Goal: Task Accomplishment & Management: Manage account settings

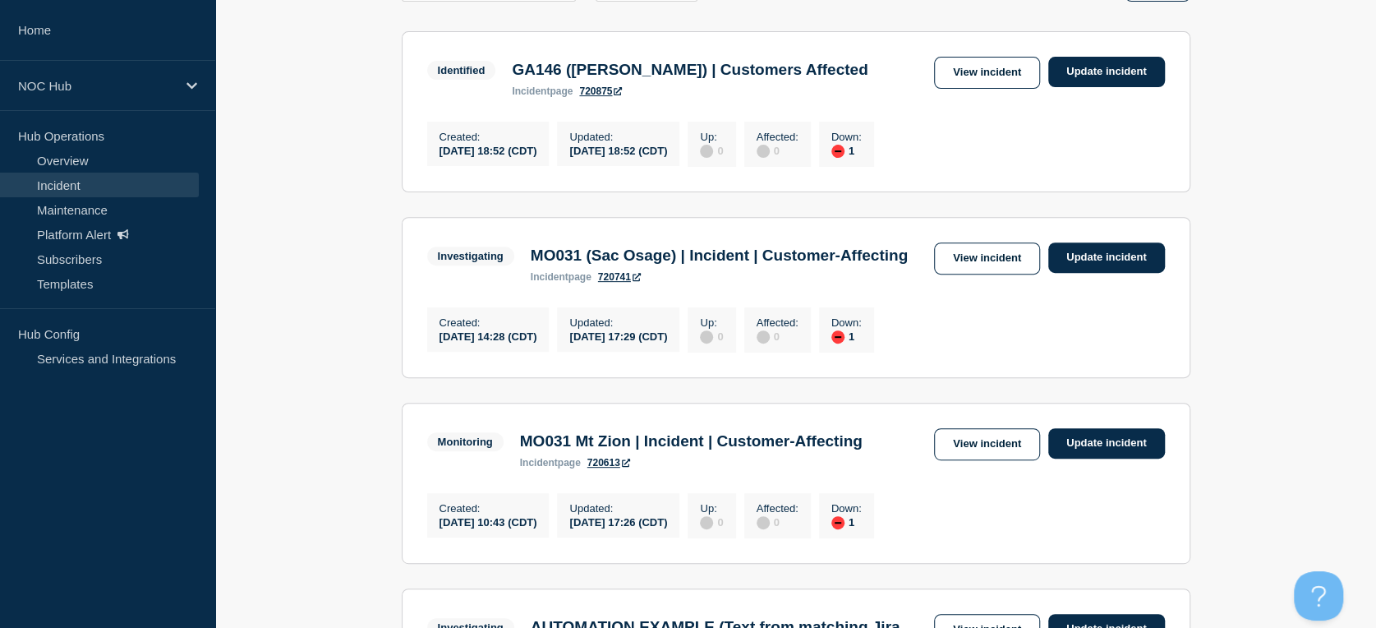
scroll to position [456, 0]
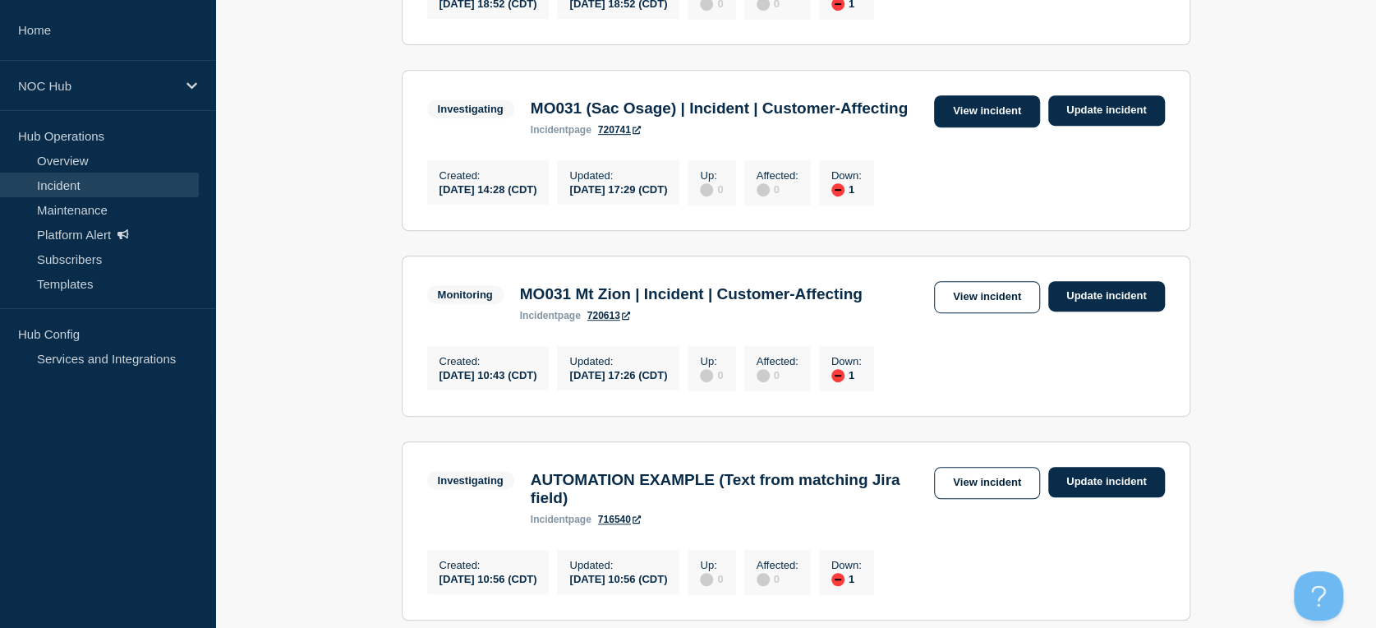
click at [951, 111] on link "View incident" at bounding box center [987, 111] width 106 height 32
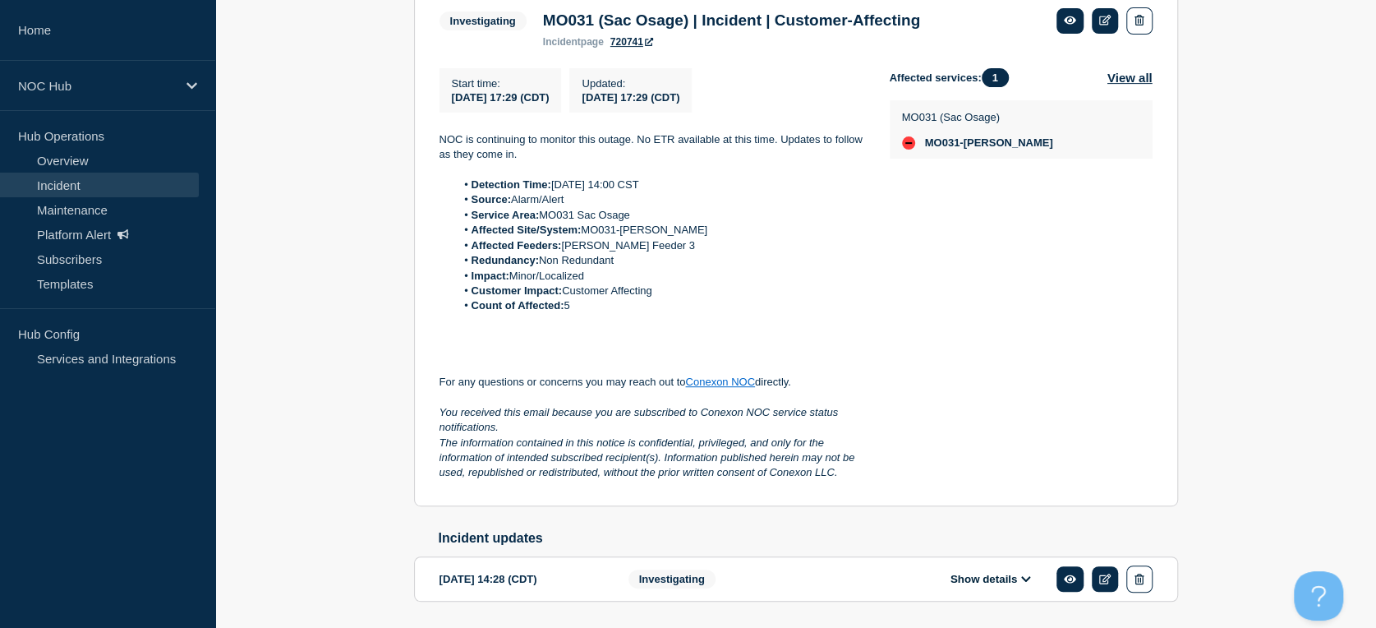
scroll to position [315, 0]
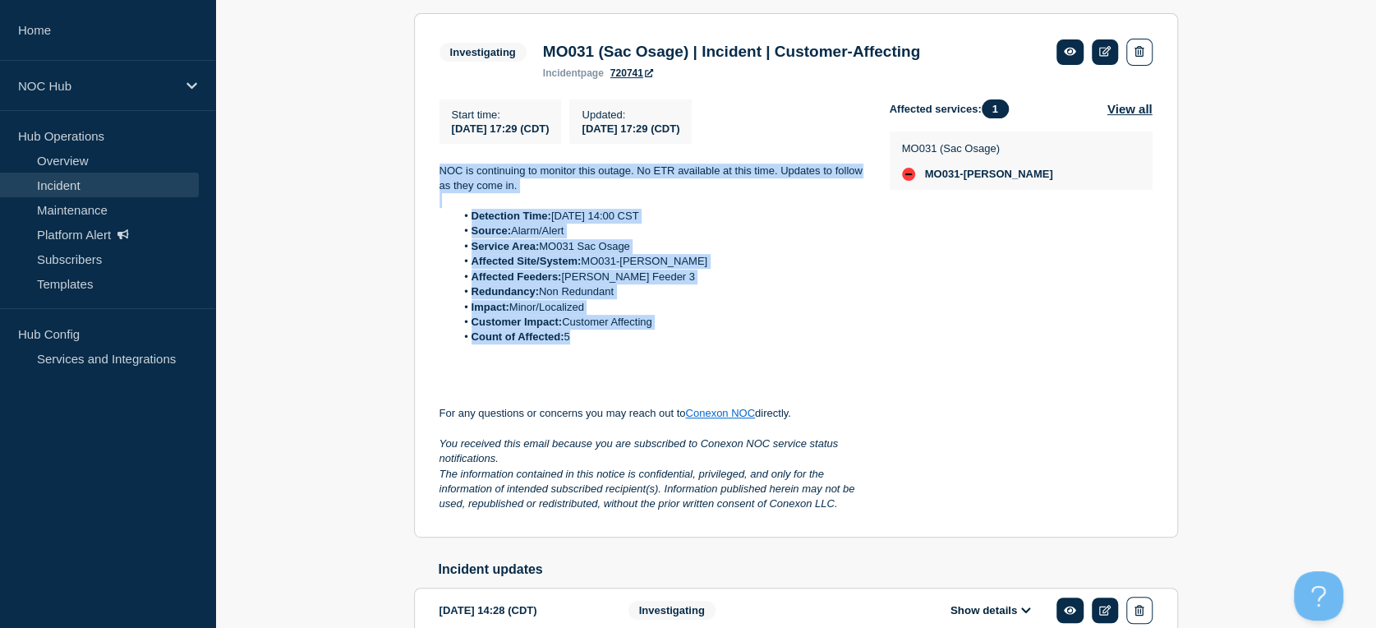
drag, startPoint x: 436, startPoint y: 163, endPoint x: 596, endPoint y: 336, distance: 235.4
click at [596, 336] on section "Investigating MO031 (Sac Osage) | Incident | Customer-Affecting incident page 7…" at bounding box center [796, 275] width 764 height 524
copy div "NOC is continuing to monitor this outage. No ETR available at this time. Update…"
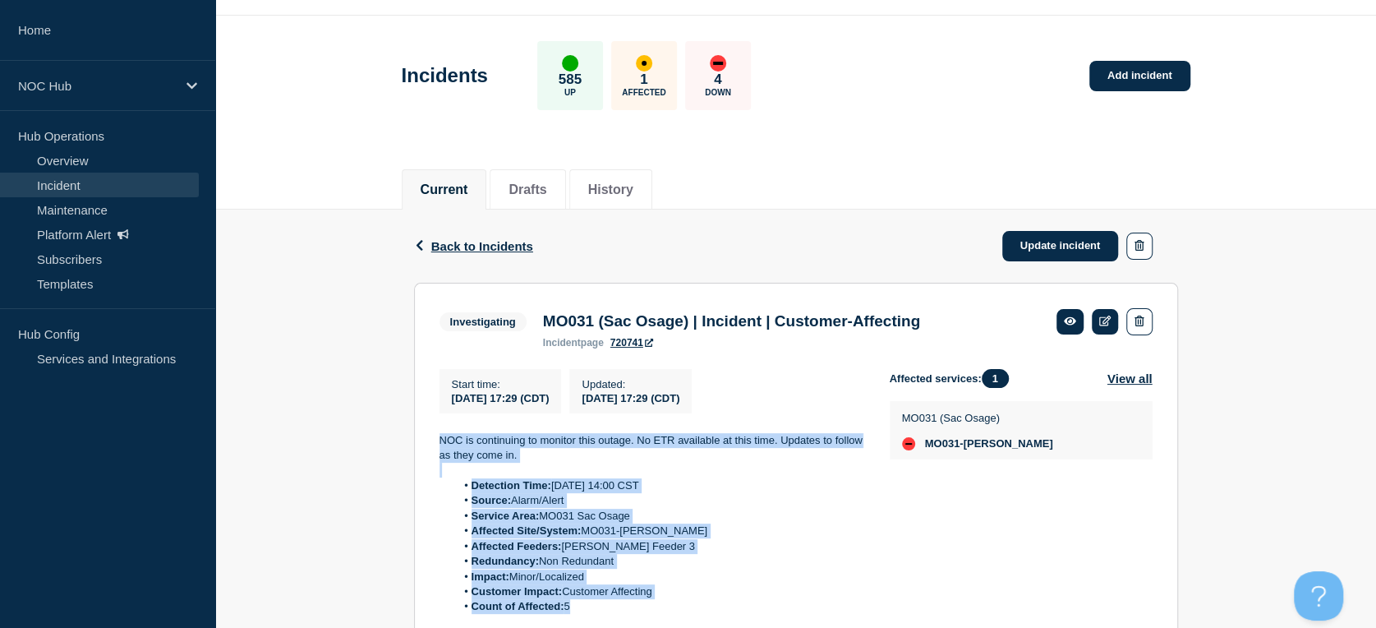
scroll to position [40, 0]
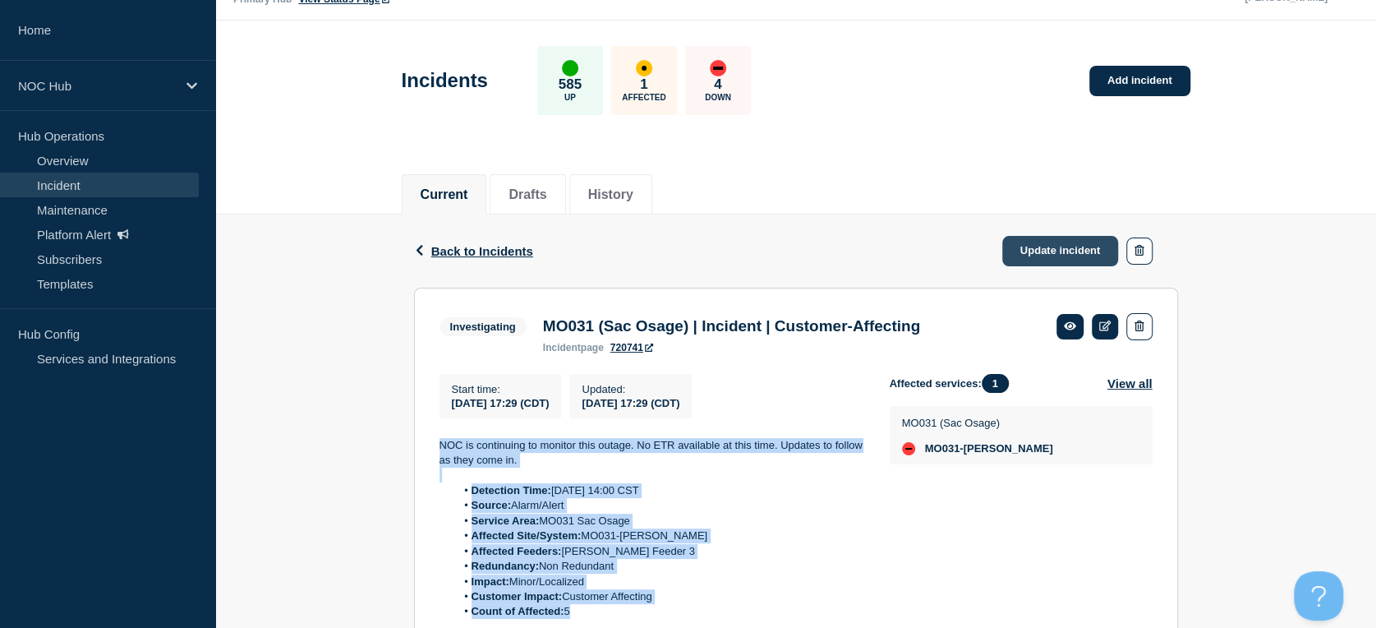
click at [1069, 245] on link "Update incident" at bounding box center [1060, 251] width 117 height 30
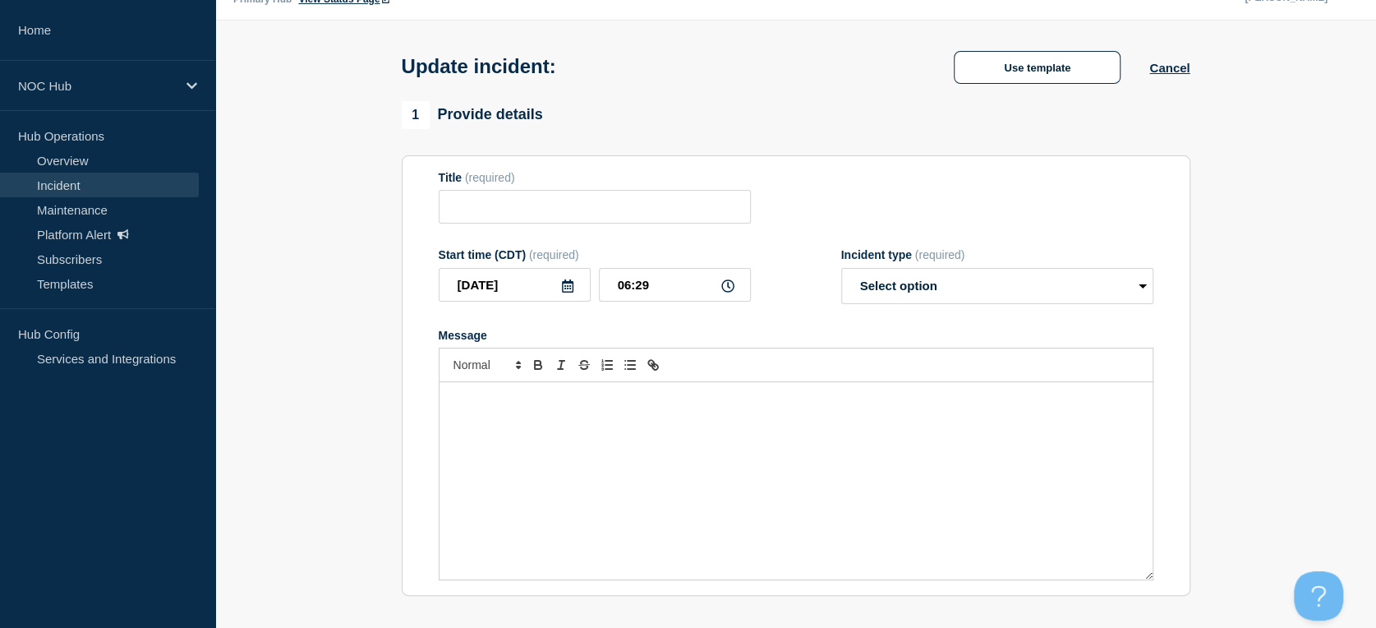
type input "MO031 (Sac Osage) | Incident | Customer-Affecting"
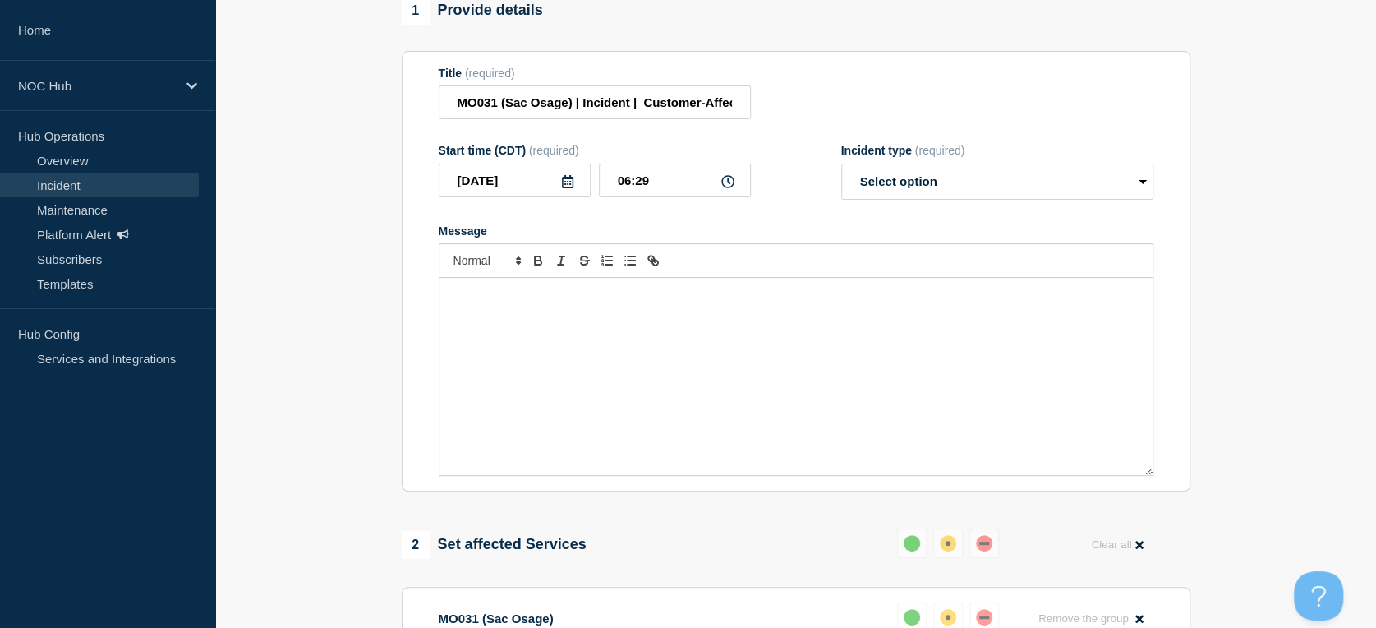
scroll to position [315, 0]
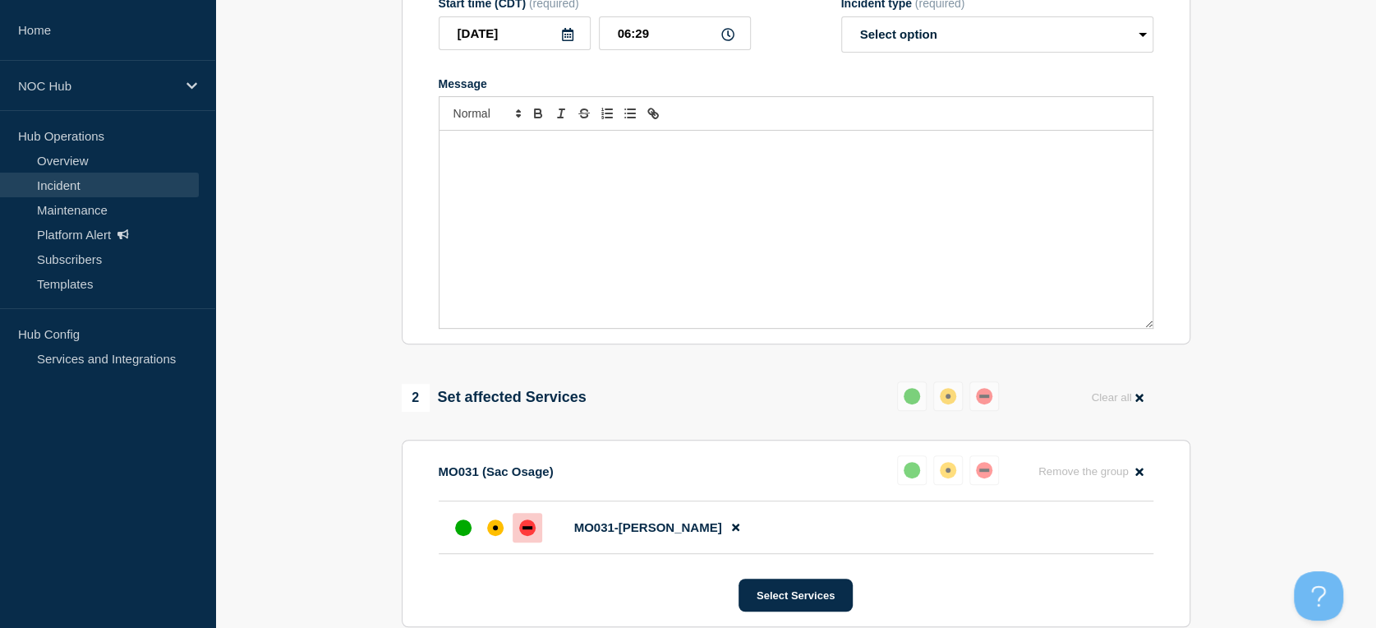
click at [585, 182] on div "Message" at bounding box center [795, 229] width 713 height 197
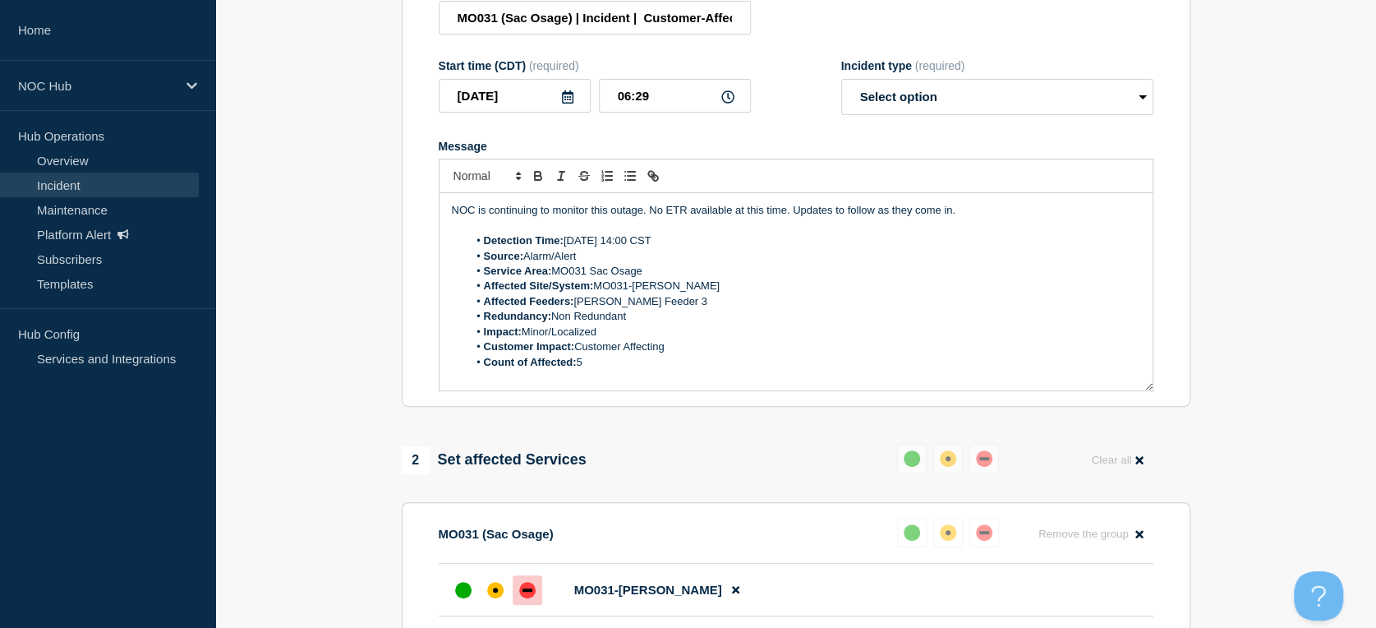
scroll to position [223, 0]
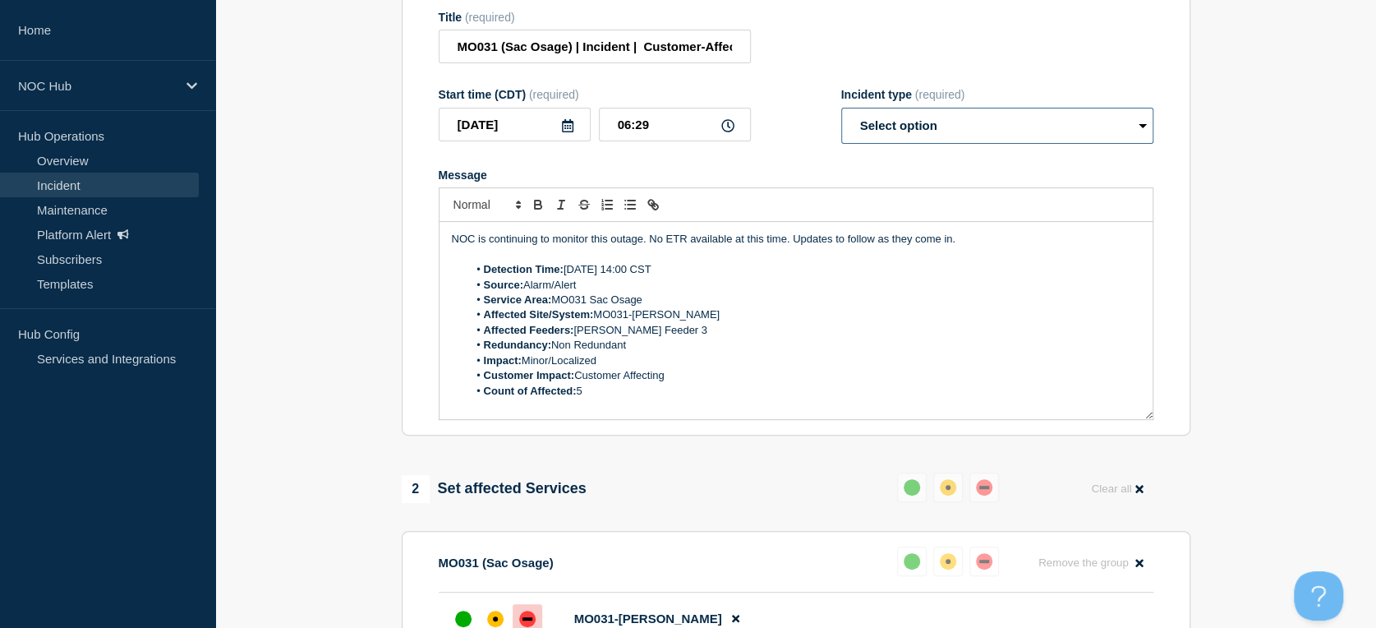
click at [897, 128] on select "Select option Investigating Identified Monitoring Resolved" at bounding box center [997, 126] width 312 height 36
select select "investigating"
click at [841, 117] on select "Select option Investigating Identified Monitoring Resolved" at bounding box center [997, 126] width 312 height 36
click at [893, 182] on div "Message" at bounding box center [796, 174] width 715 height 13
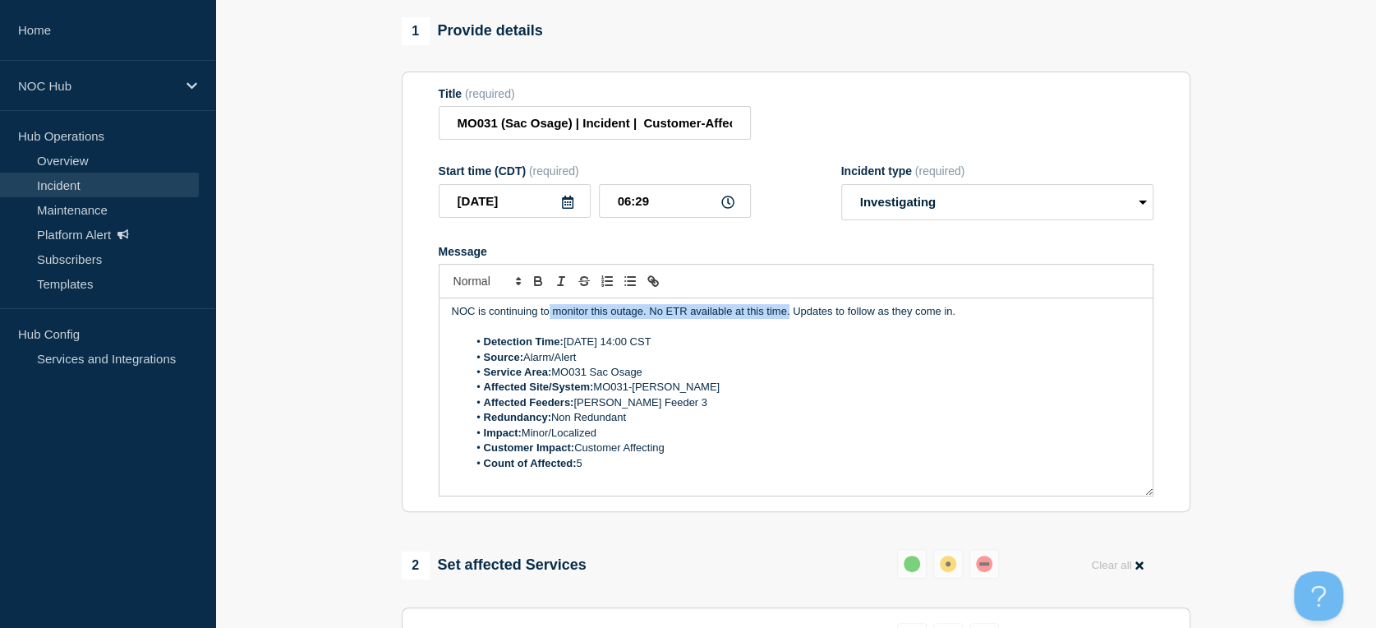
scroll to position [0, 0]
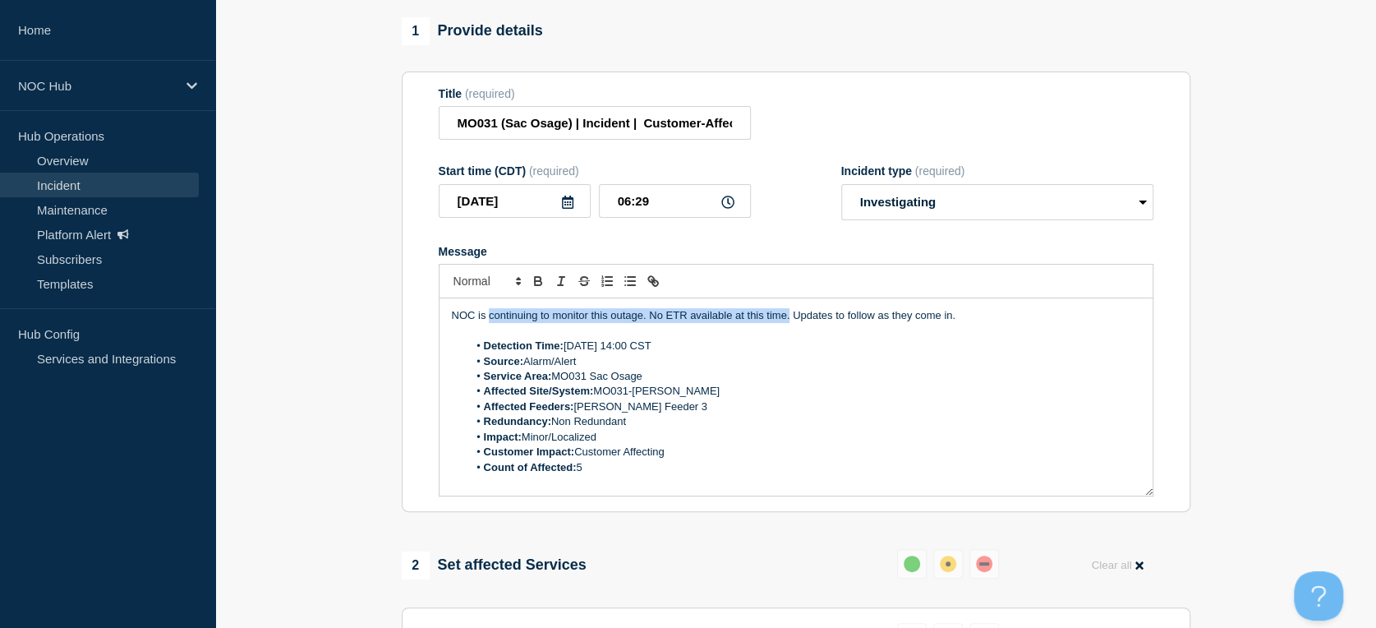
drag, startPoint x: 789, startPoint y: 322, endPoint x: 486, endPoint y: 331, distance: 302.4
click at [486, 323] on p "NOC is continuing to monitor this outage. No ETR available at this time. Update…" at bounding box center [796, 315] width 688 height 15
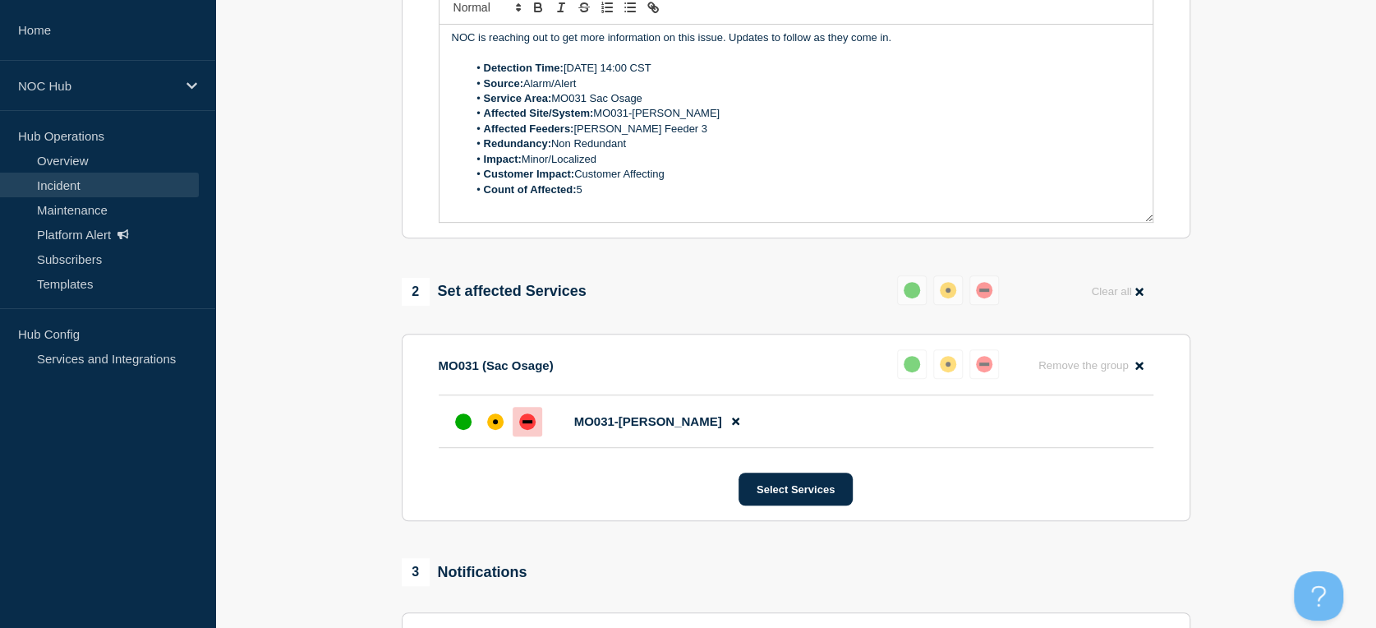
scroll to position [695, 0]
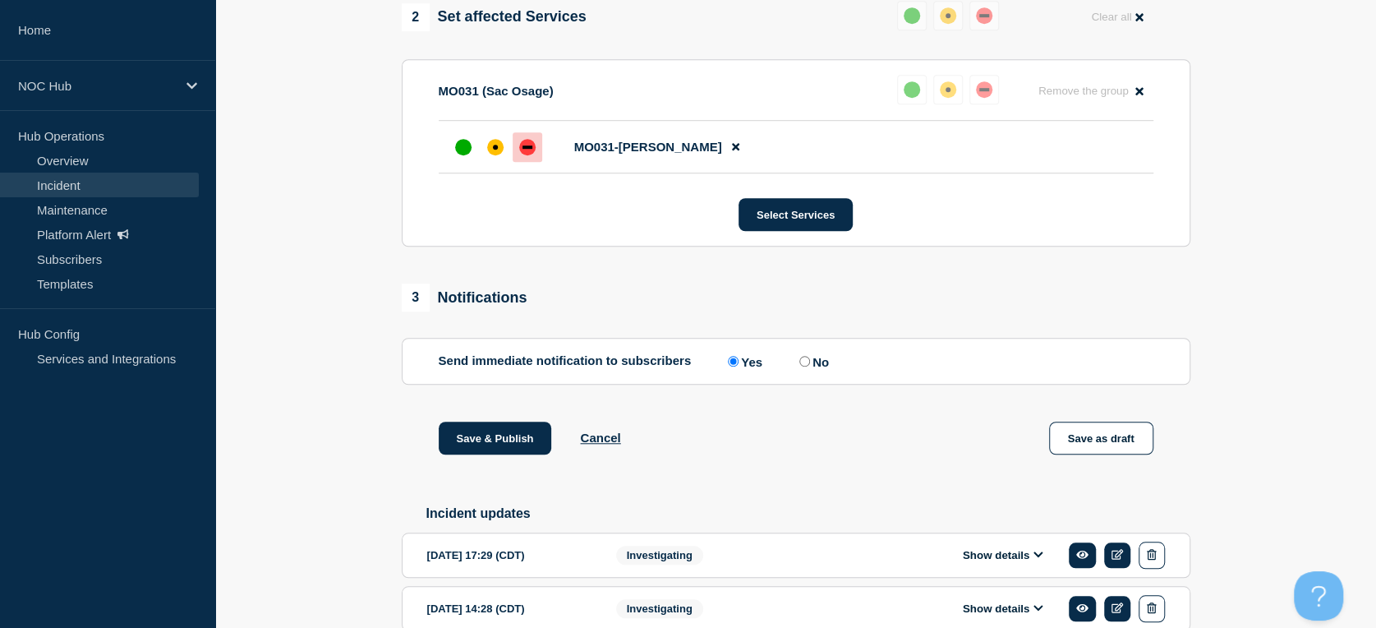
click at [809, 366] on input "No" at bounding box center [804, 361] width 11 height 11
radio input "true"
radio input "false"
click at [476, 452] on button "Save & Publish" at bounding box center [495, 437] width 113 height 33
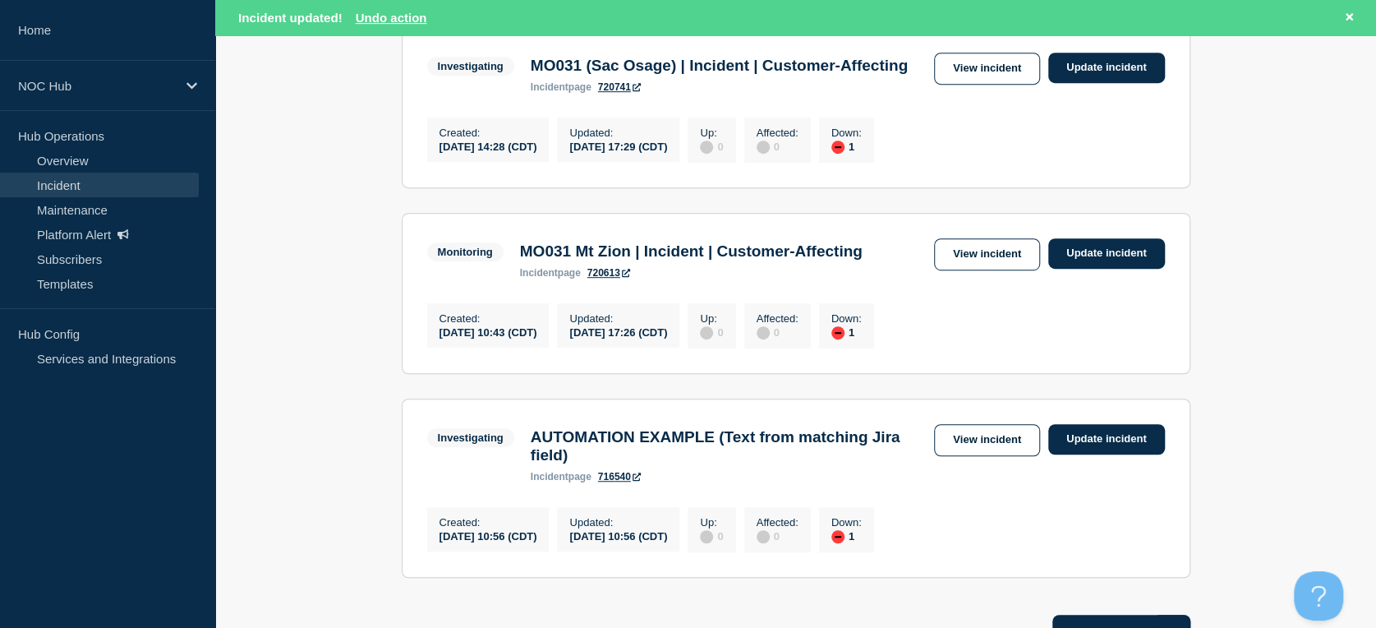
scroll to position [638, 0]
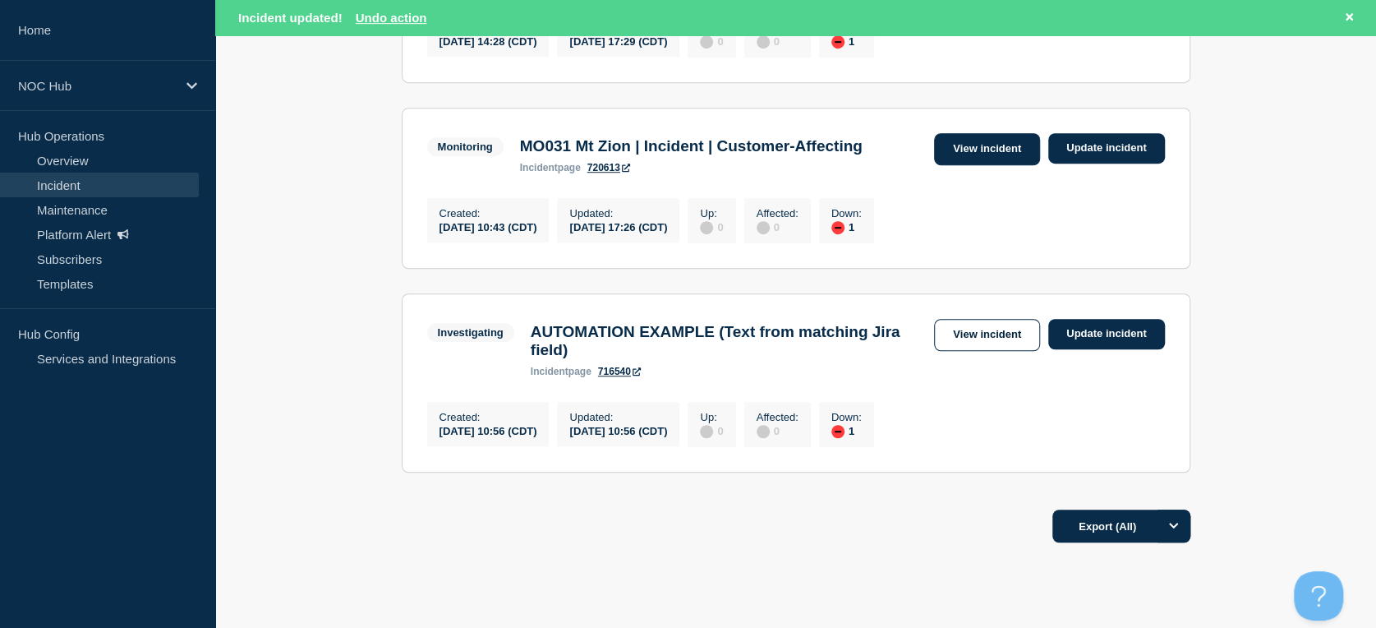
click at [972, 165] on link "View incident" at bounding box center [987, 149] width 106 height 32
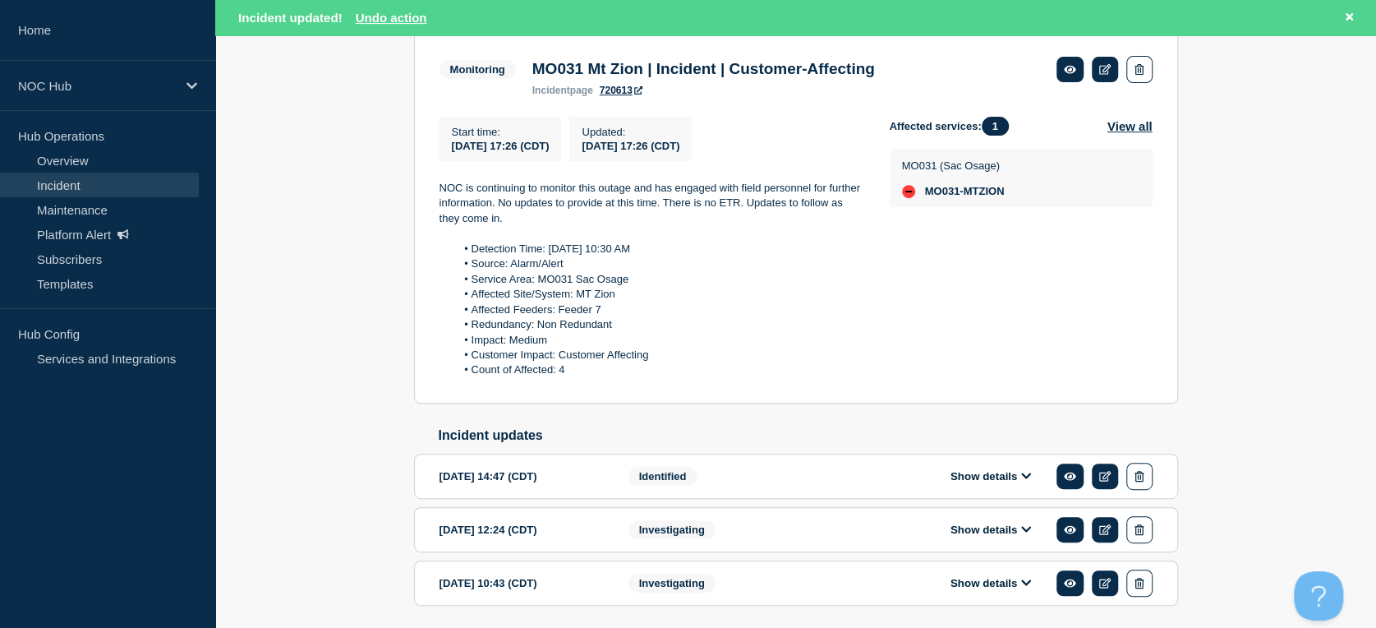
scroll to position [302, 0]
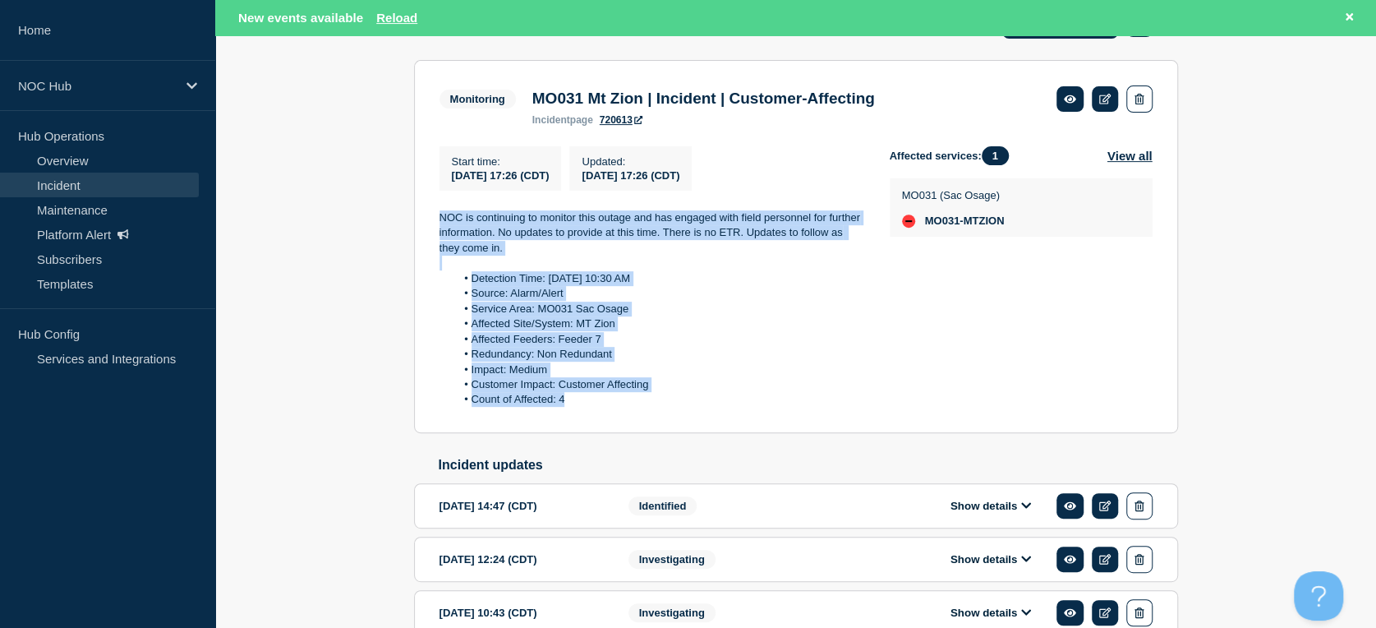
drag, startPoint x: 435, startPoint y: 218, endPoint x: 632, endPoint y: 434, distance: 292.5
click at [632, 433] on section "Monitoring MO031 Mt Zion | Incident | Customer-Affecting incident page 720613 S…" at bounding box center [796, 246] width 764 height 373
copy div "NOC is continuing to monitor this outage and has engaged with field personnel f…"
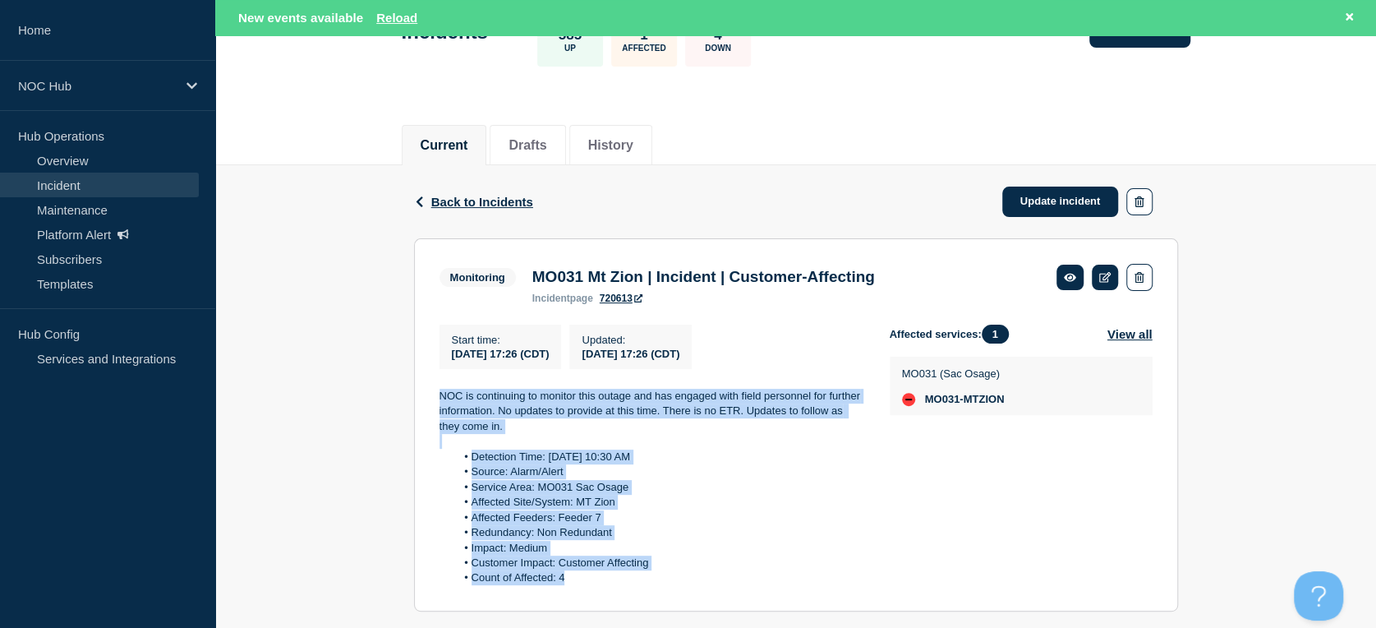
scroll to position [119, 0]
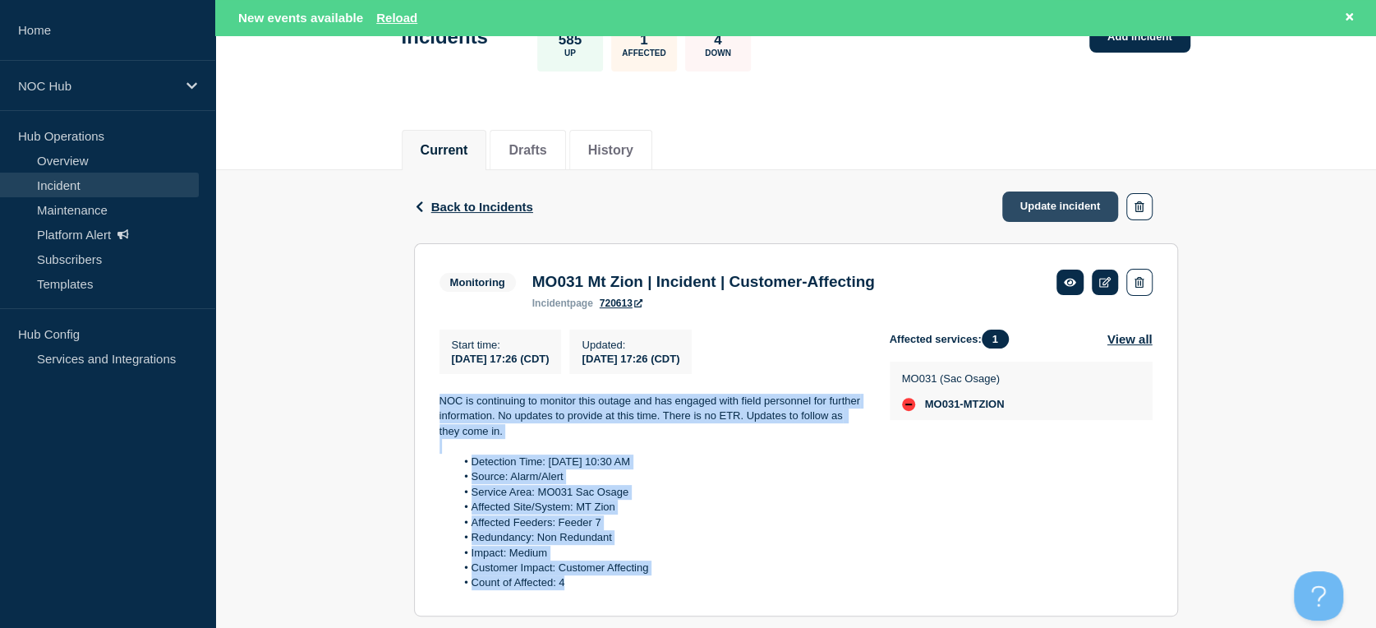
click at [1026, 209] on link "Update incident" at bounding box center [1060, 206] width 117 height 30
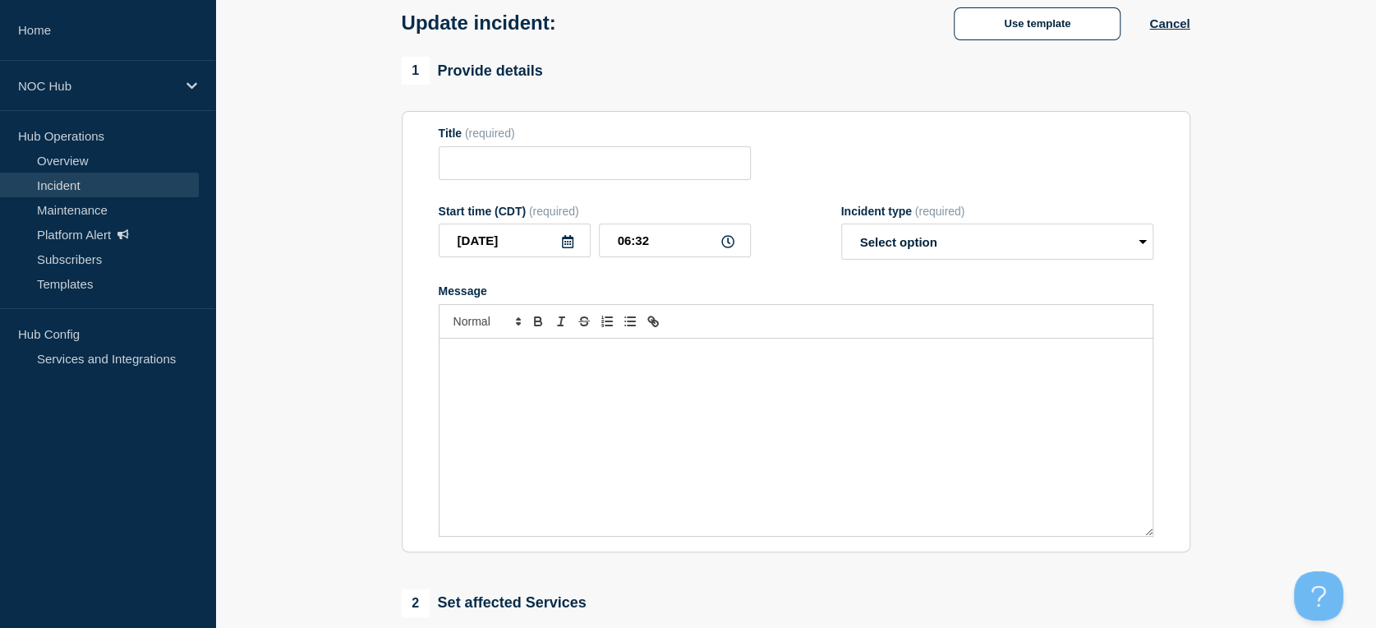
type input "MO031 Mt Zion | Incident | Customer-Affecting"
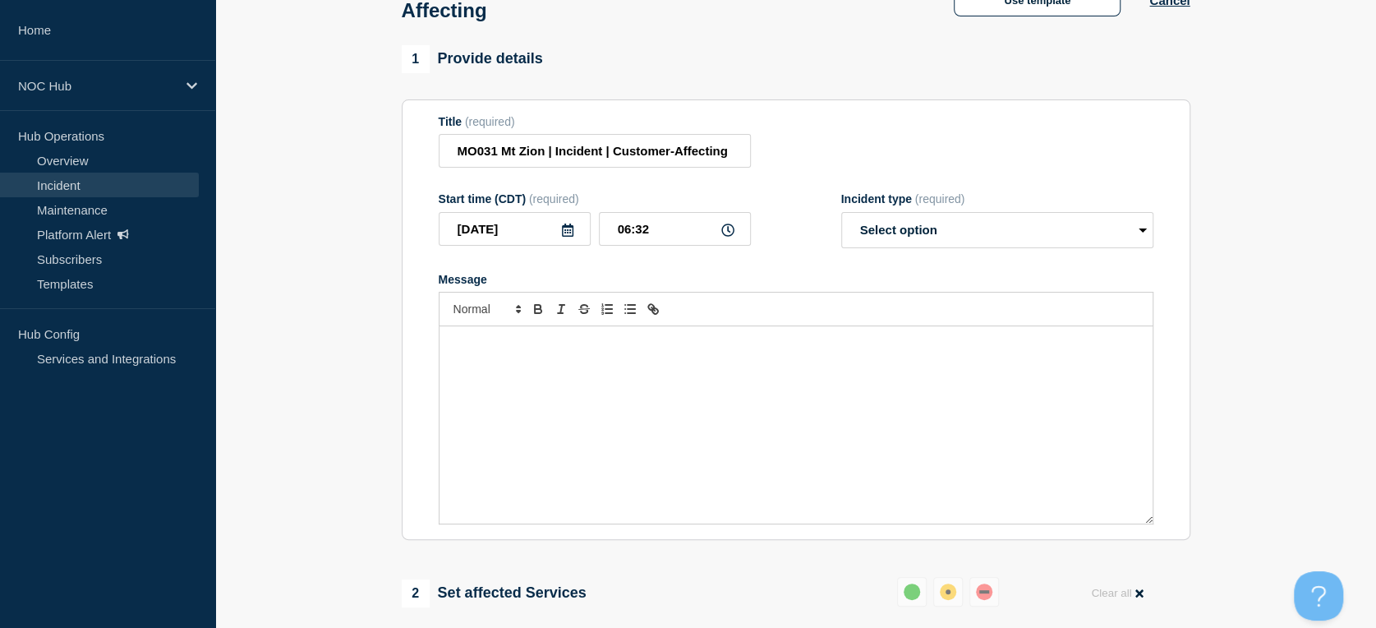
click at [596, 347] on p "Message" at bounding box center [796, 343] width 688 height 15
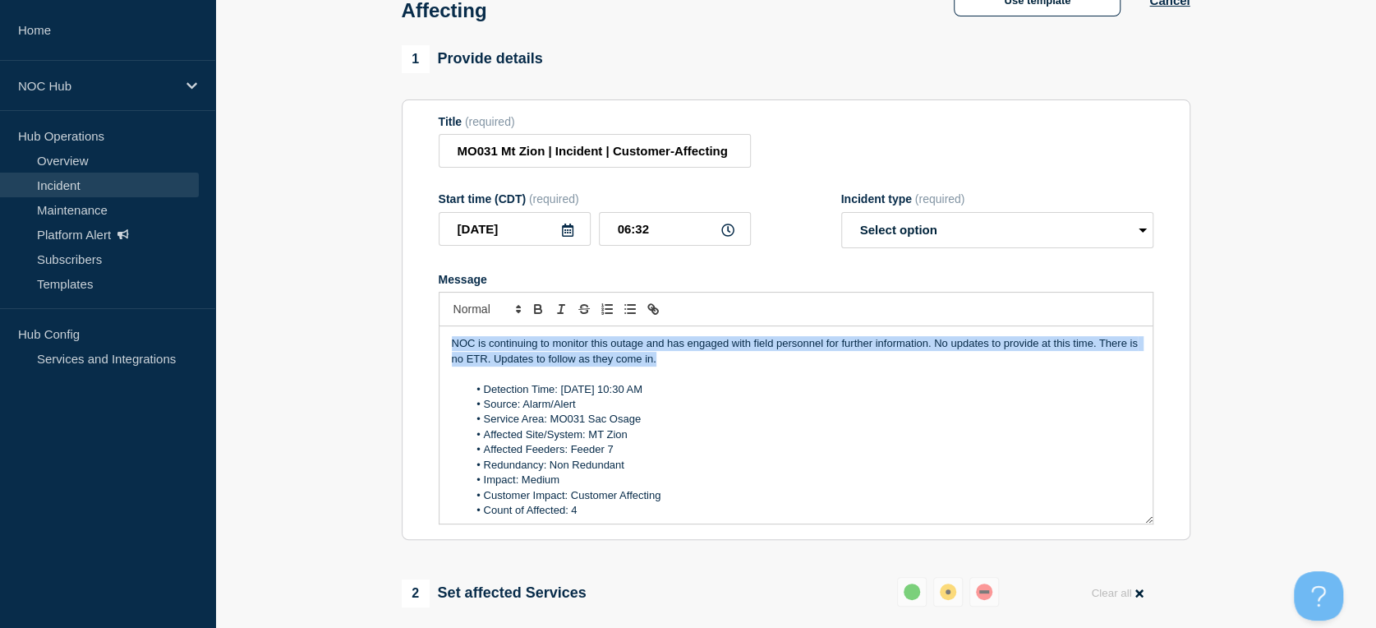
drag, startPoint x: 701, startPoint y: 375, endPoint x: 447, endPoint y: 352, distance: 254.9
click at [447, 352] on div "NOC is continuing to monitor this outage and has engaged with field personnel f…" at bounding box center [795, 424] width 713 height 197
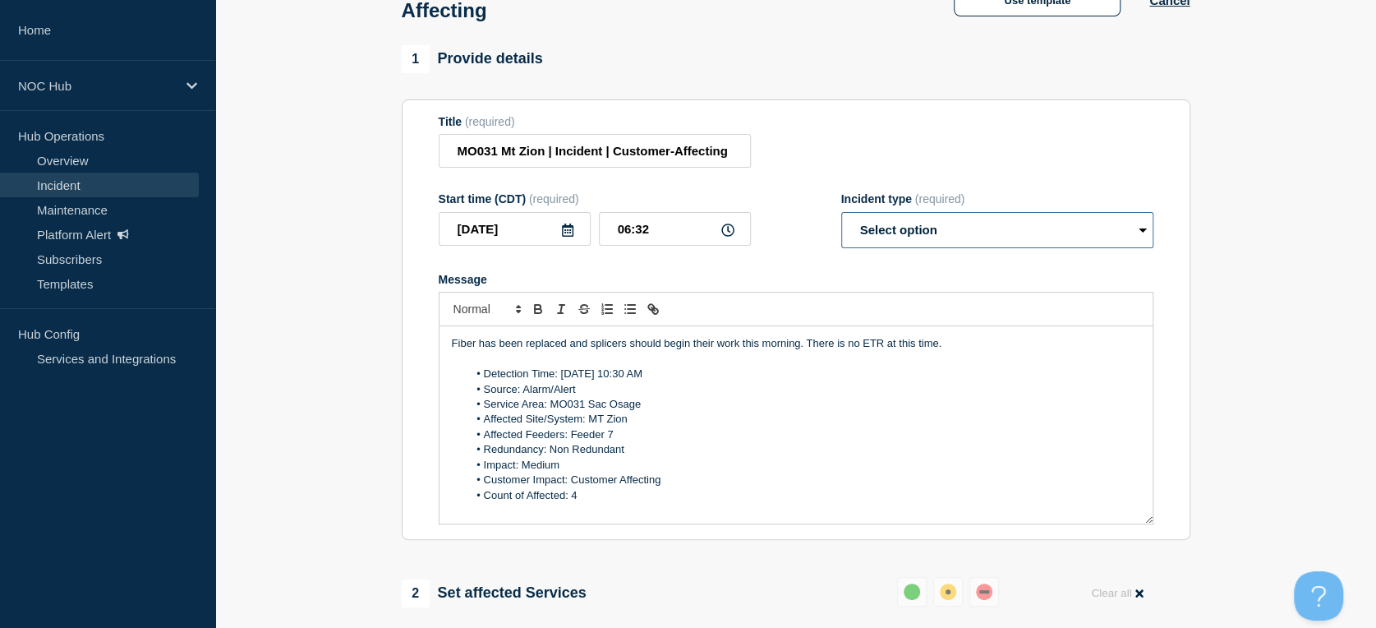
click at [879, 245] on select "Select option Investigating Identified Monitoring Resolved" at bounding box center [997, 230] width 312 height 36
select select "monitoring"
click at [841, 220] on select "Select option Investigating Identified Monitoring Resolved" at bounding box center [997, 230] width 312 height 36
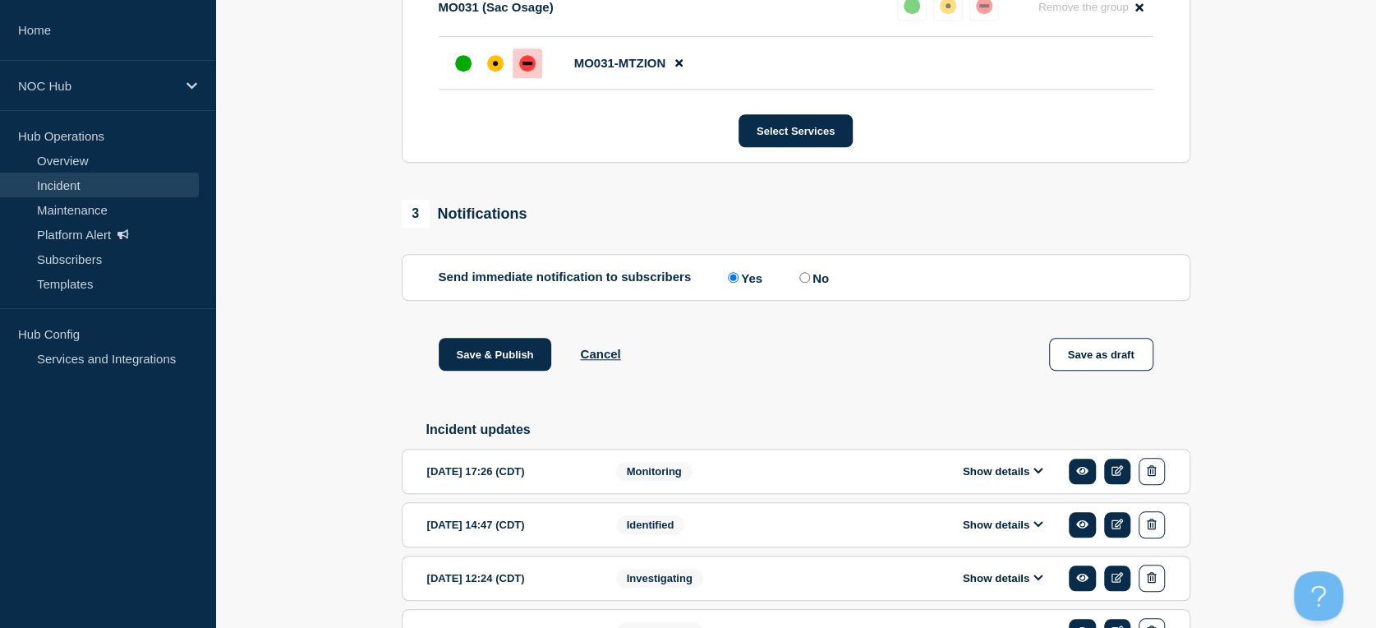
scroll to position [667, 0]
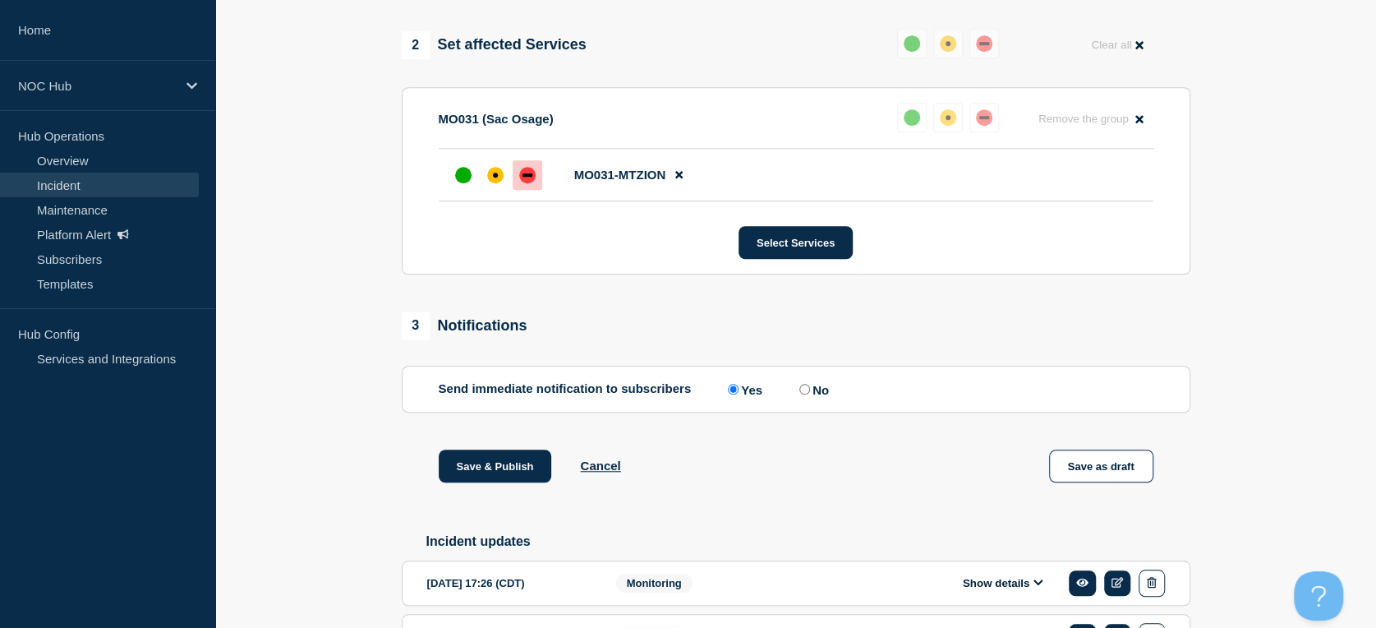
click at [804, 394] on input "No" at bounding box center [804, 389] width 11 height 11
radio input "true"
radio input "false"
click at [453, 478] on button "Save & Publish" at bounding box center [495, 465] width 113 height 33
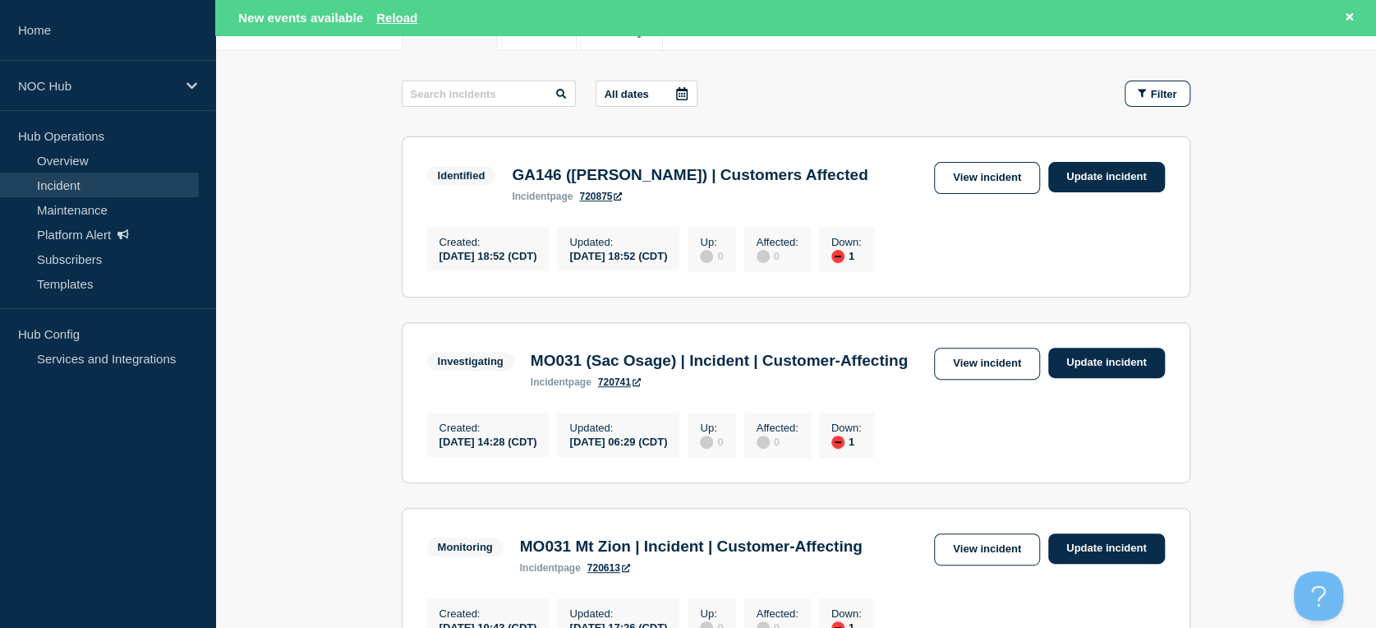
scroll to position [274, 0]
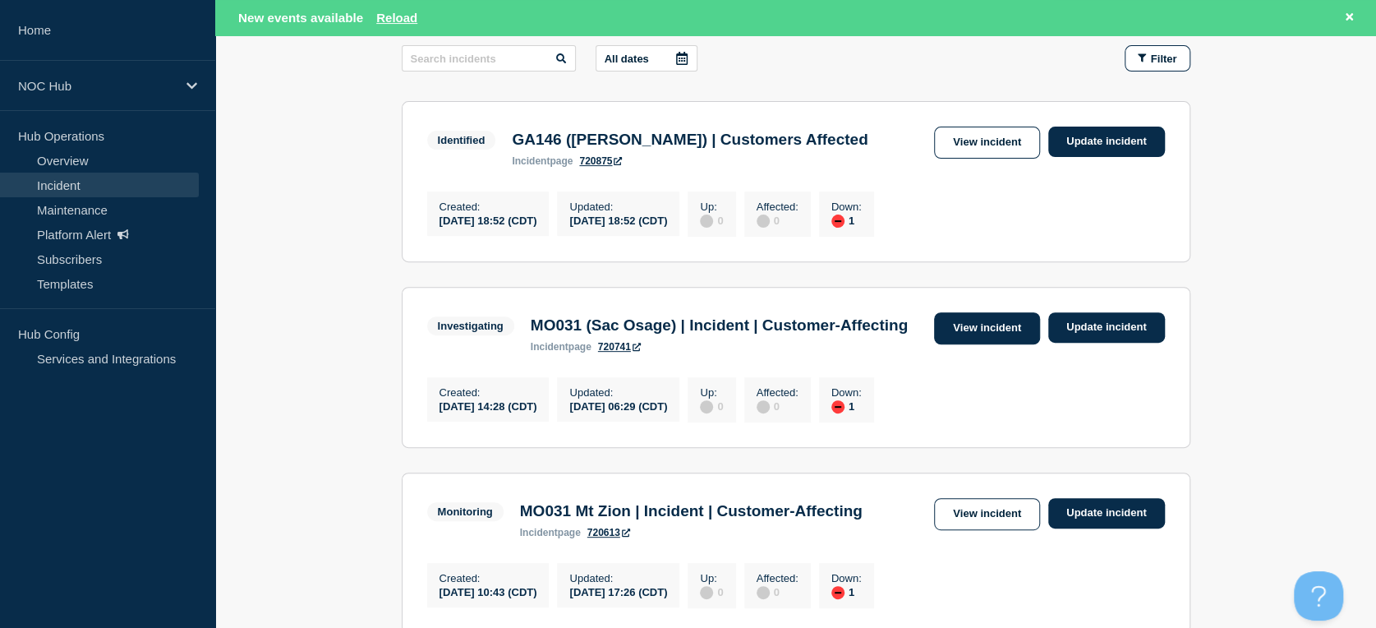
click at [973, 342] on link "View incident" at bounding box center [987, 328] width 106 height 32
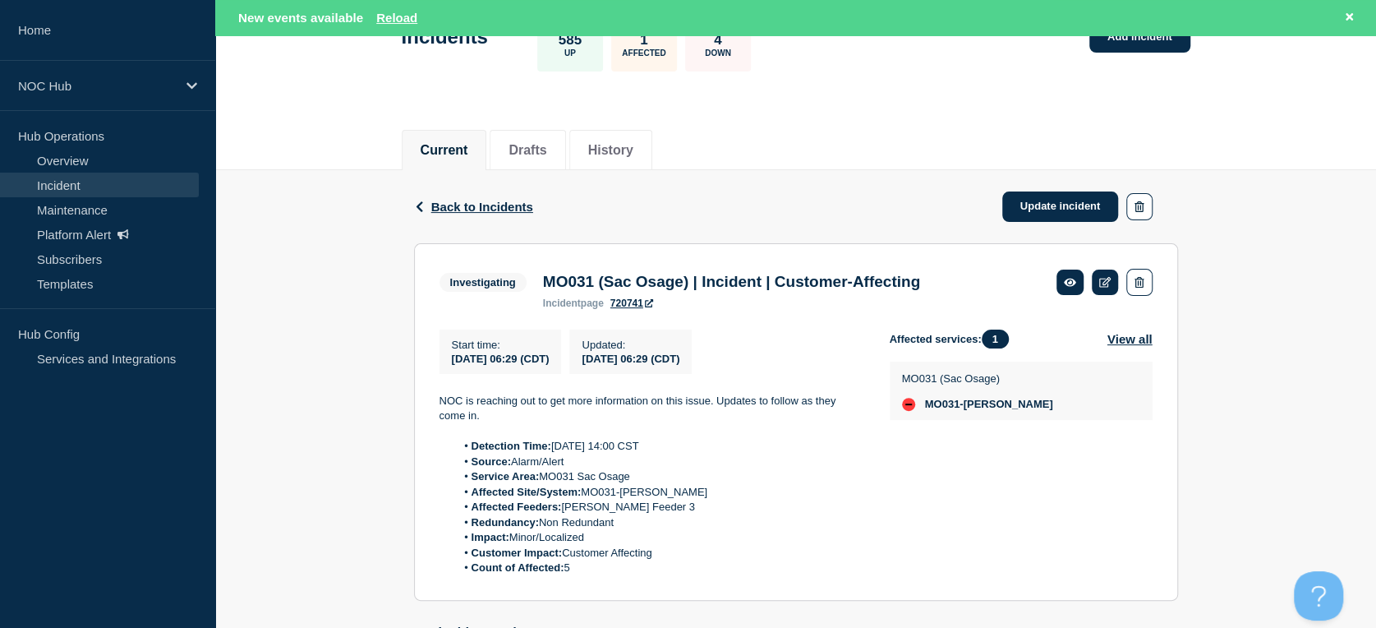
scroll to position [274, 0]
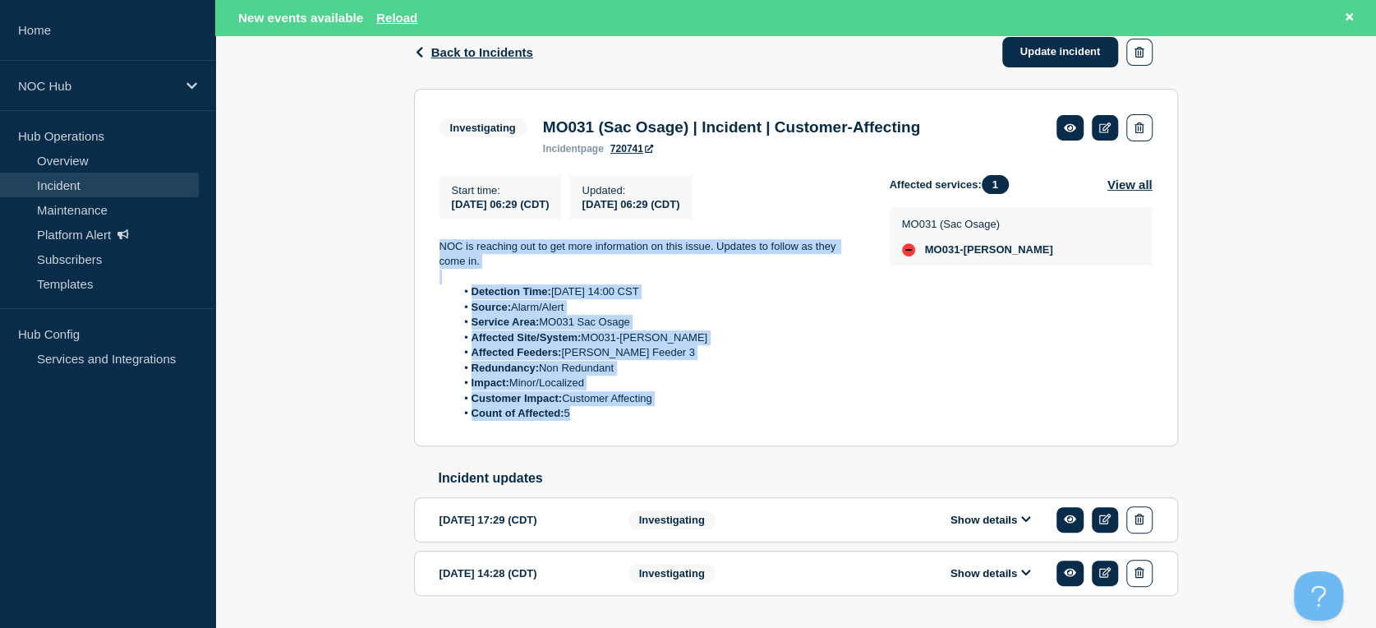
drag, startPoint x: 434, startPoint y: 242, endPoint x: 653, endPoint y: 425, distance: 285.2
click at [653, 425] on section "Investigating MO031 (Sac Osage) | Incident | Customer-Affecting incident page 7…" at bounding box center [796, 267] width 764 height 357
copy div "NOC is reaching out to get more information on this issue. Updates to follow as…"
click at [1048, 51] on link "Update incident" at bounding box center [1060, 52] width 117 height 30
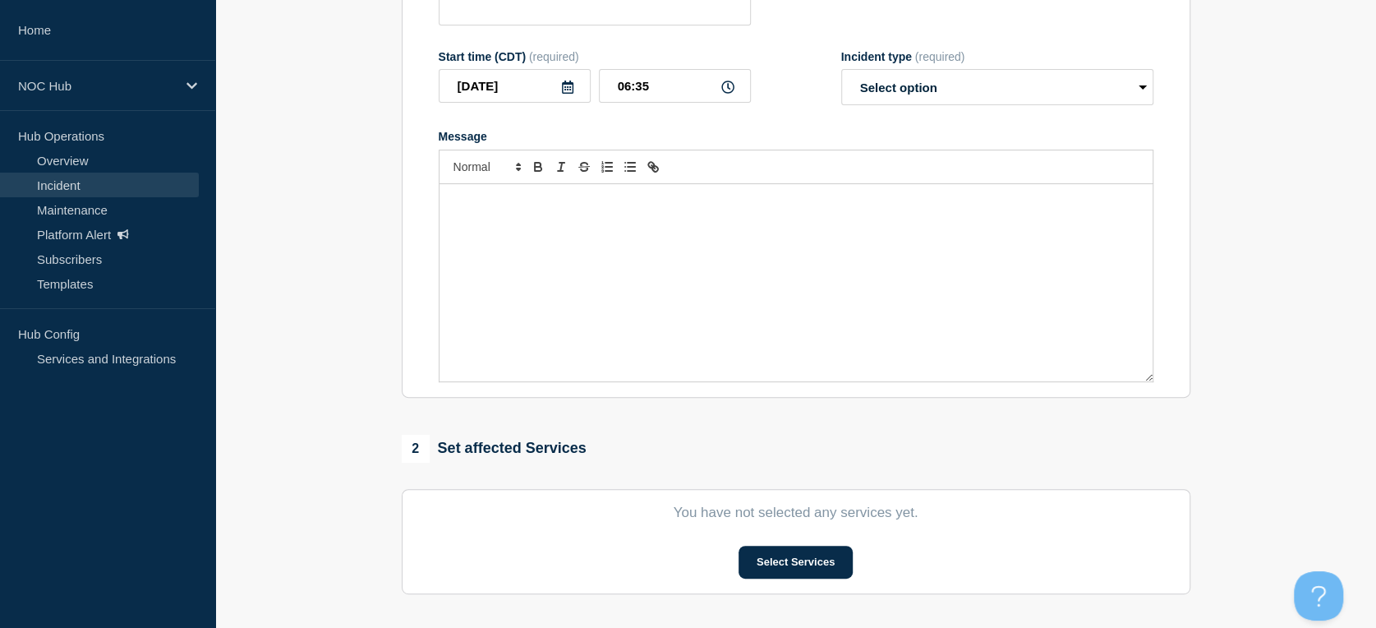
type input "MO031 (Sac Osage) | Incident | Customer-Affecting"
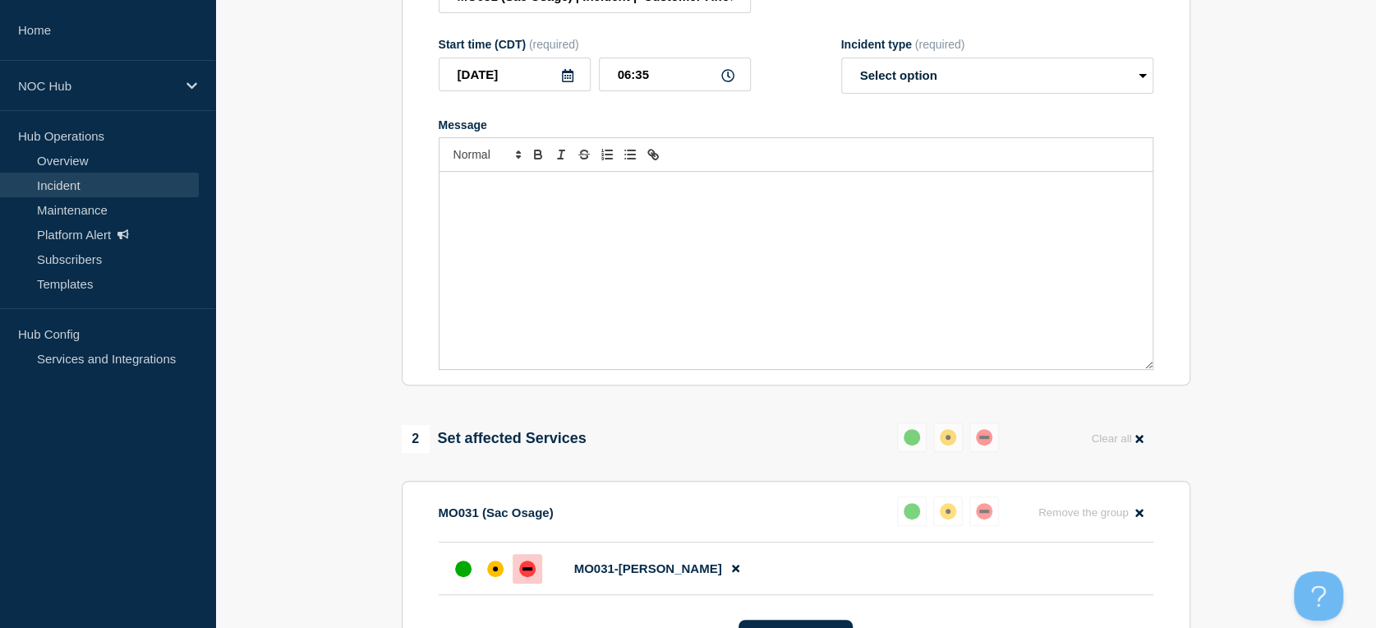
click at [619, 228] on div "Message" at bounding box center [795, 270] width 713 height 197
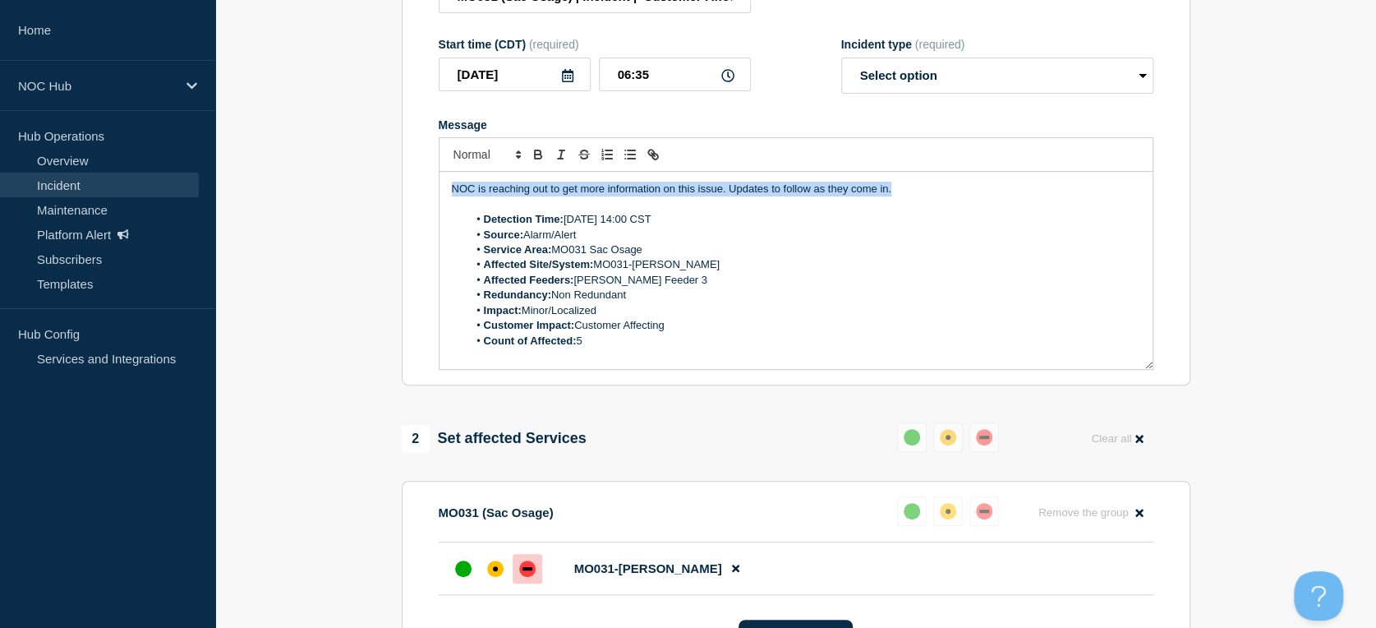
drag, startPoint x: 931, startPoint y: 199, endPoint x: 159, endPoint y: 176, distance: 771.6
click at [159, 176] on div "Home NOC Hub Hub Operations Overview Incident Maintenance Platform Alert Subscr…" at bounding box center [688, 454] width 1376 height 1456
click at [900, 86] on select "Select option Investigating Identified Monitoring Resolved" at bounding box center [997, 75] width 312 height 36
select select "investigating"
click at [841, 67] on select "Select option Investigating Identified Monitoring Resolved" at bounding box center [997, 75] width 312 height 36
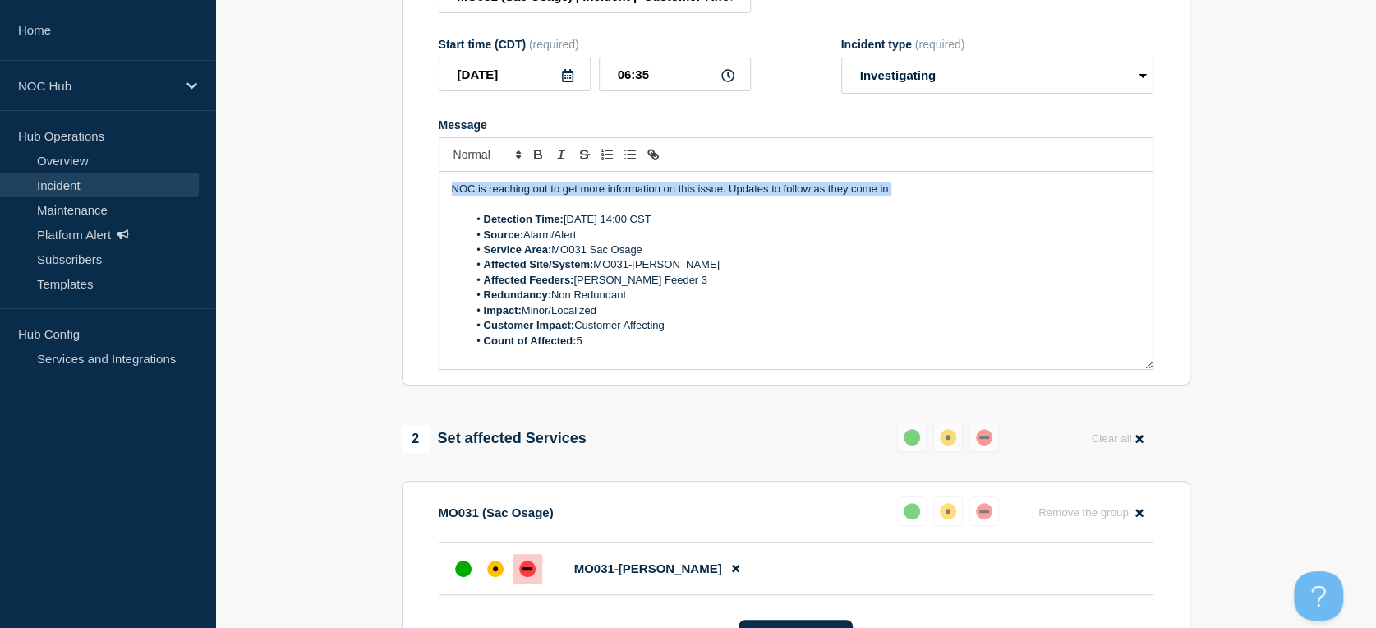
click at [917, 195] on p "NOC is reaching out to get more information on this issue. Updates to follow as…" at bounding box center [796, 189] width 688 height 15
drag, startPoint x: 734, startPoint y: 196, endPoint x: 326, endPoint y: 195, distance: 408.2
click at [326, 195] on section "1 Provide details Title (required) MO031 (Sac Osage) | Incident | Customer-Affe…" at bounding box center [795, 524] width 1161 height 1267
drag, startPoint x: 707, startPoint y: 195, endPoint x: 473, endPoint y: 182, distance: 234.5
click at [473, 182] on div "The field has not located the damage for this issue yet, they are continuing to…" at bounding box center [795, 270] width 713 height 197
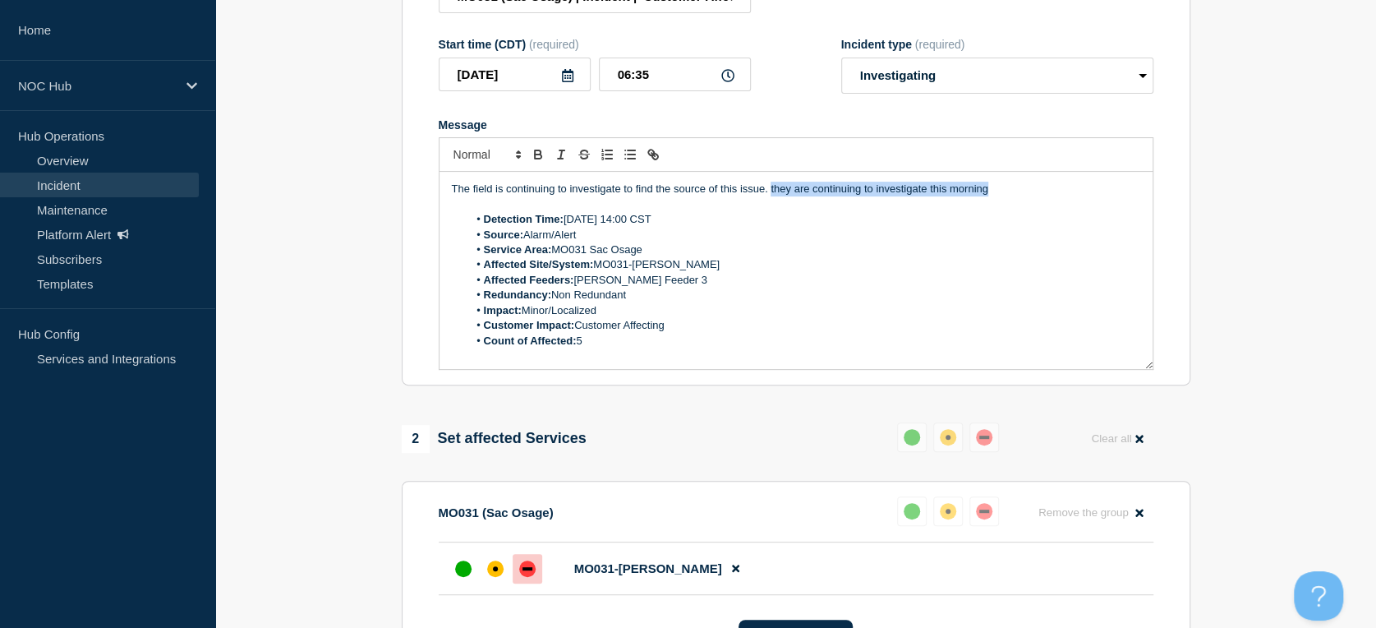
drag, startPoint x: 995, startPoint y: 200, endPoint x: 769, endPoint y: 203, distance: 225.9
click at [769, 196] on p "The field is continuing to investigate to find the source of this issue. they a…" at bounding box center [796, 189] width 688 height 15
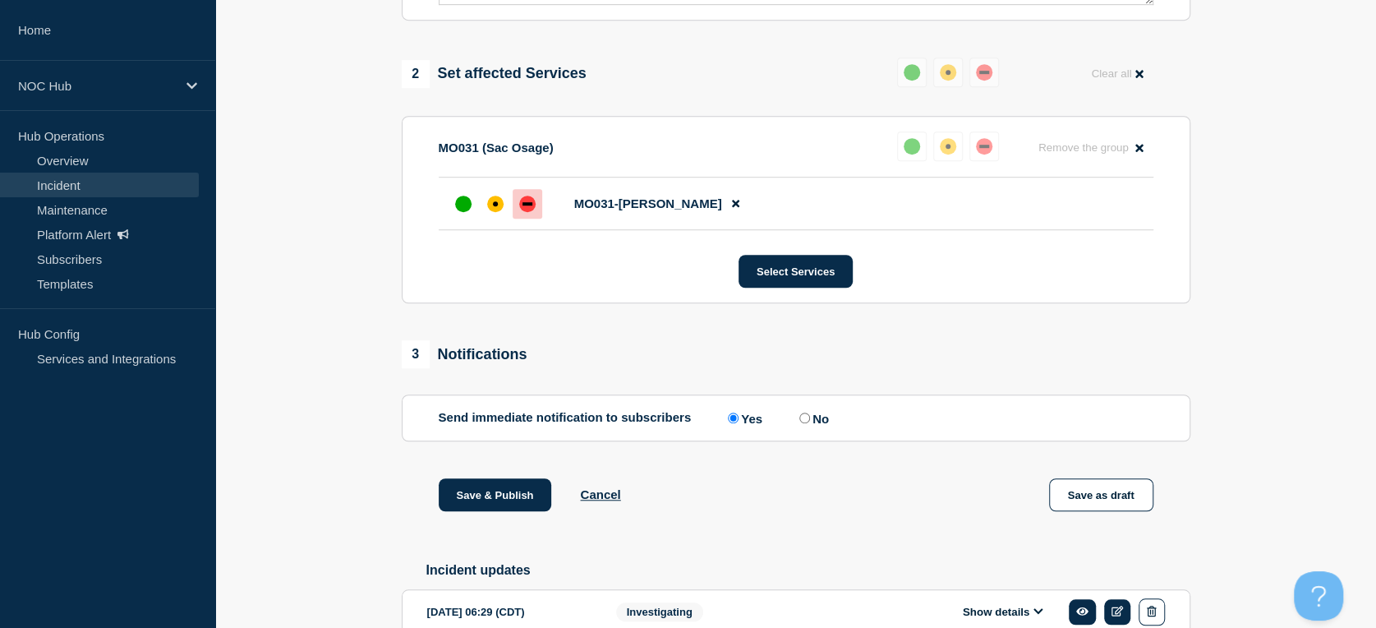
scroll to position [839, 0]
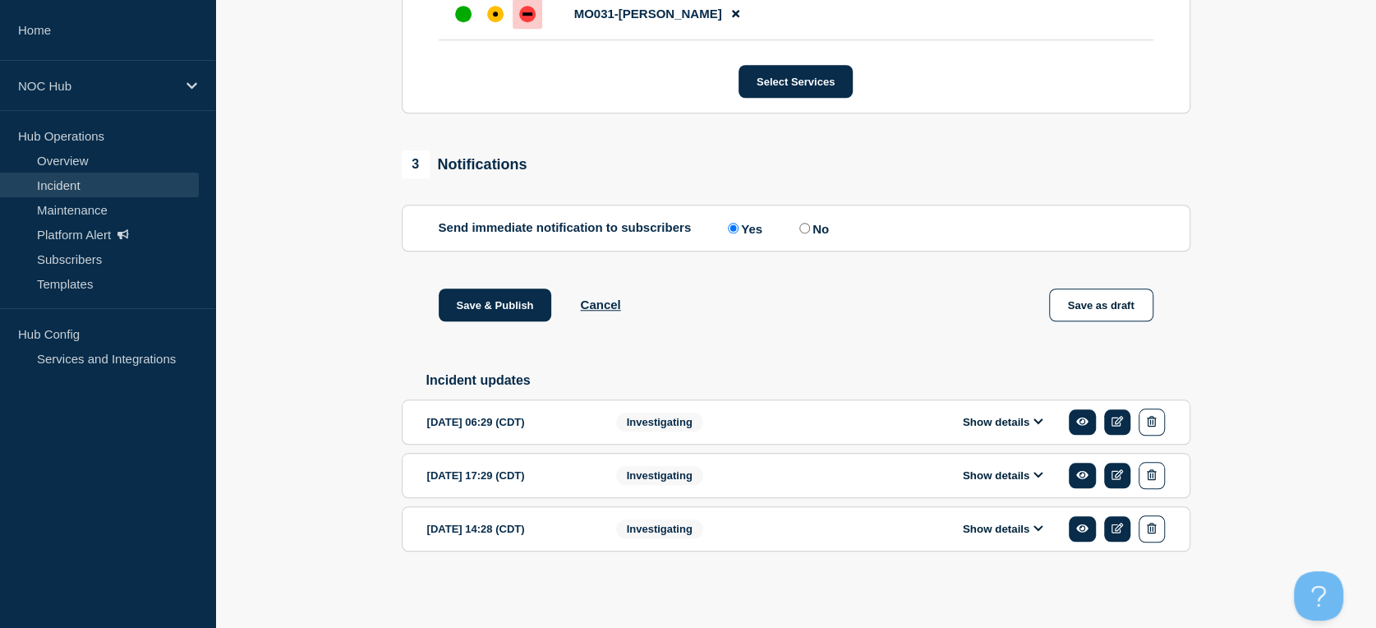
click at [808, 226] on input "No" at bounding box center [804, 228] width 11 height 11
radio input "true"
radio input "false"
click at [456, 307] on button "Save & Publish" at bounding box center [495, 304] width 113 height 33
